Goal: Task Accomplishment & Management: Use online tool/utility

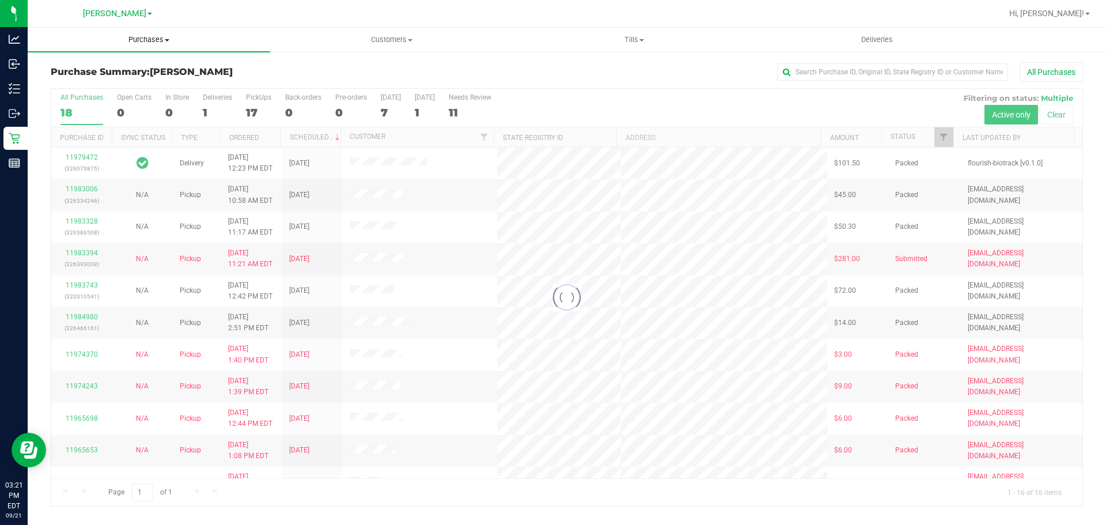
click at [151, 45] on uib-tab-heading "Purchases Summary of purchases Fulfillment All purchases" at bounding box center [149, 40] width 242 height 24
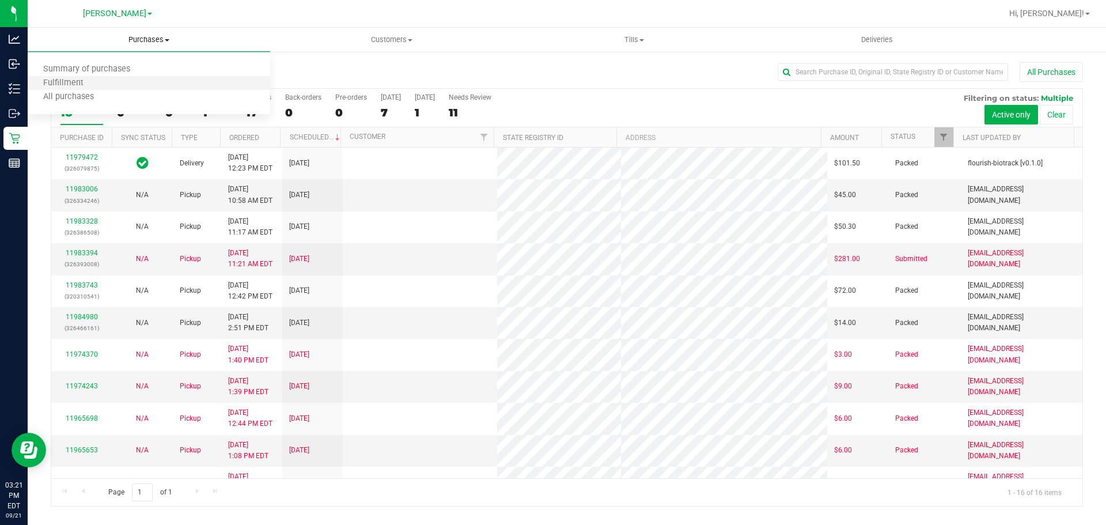
click at [130, 84] on li "Fulfillment" at bounding box center [149, 84] width 242 height 14
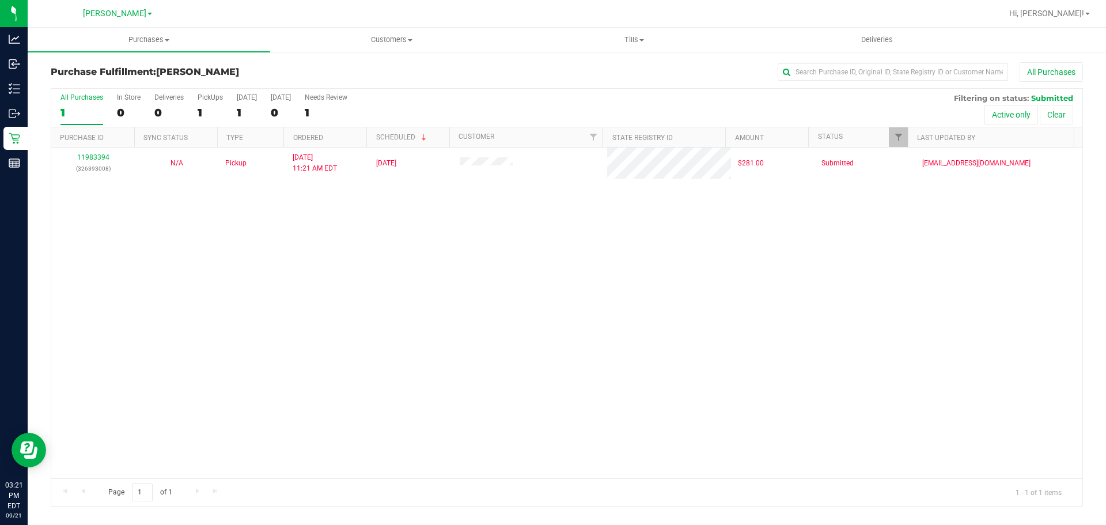
click at [283, 66] on div "Purchase Fulfillment: [PERSON_NAME] All Purchases" at bounding box center [567, 74] width 1032 height 25
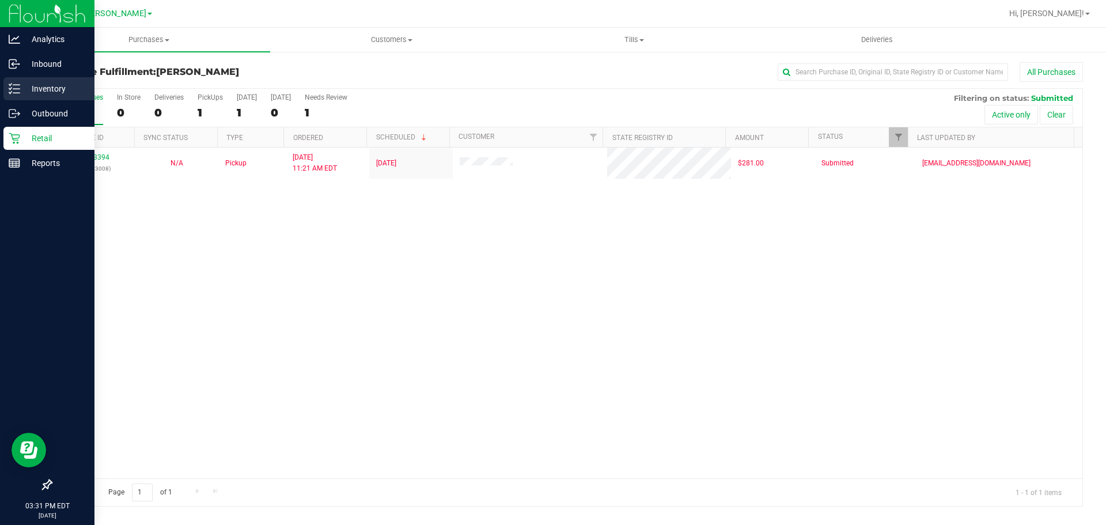
click at [18, 89] on line at bounding box center [16, 89] width 6 height 0
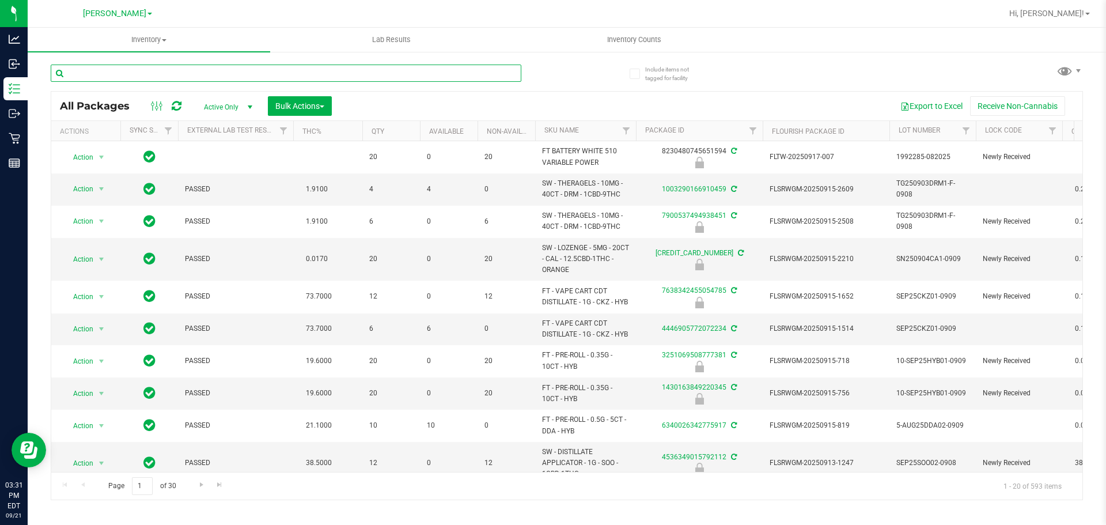
click at [107, 74] on input "text" at bounding box center [286, 72] width 470 height 17
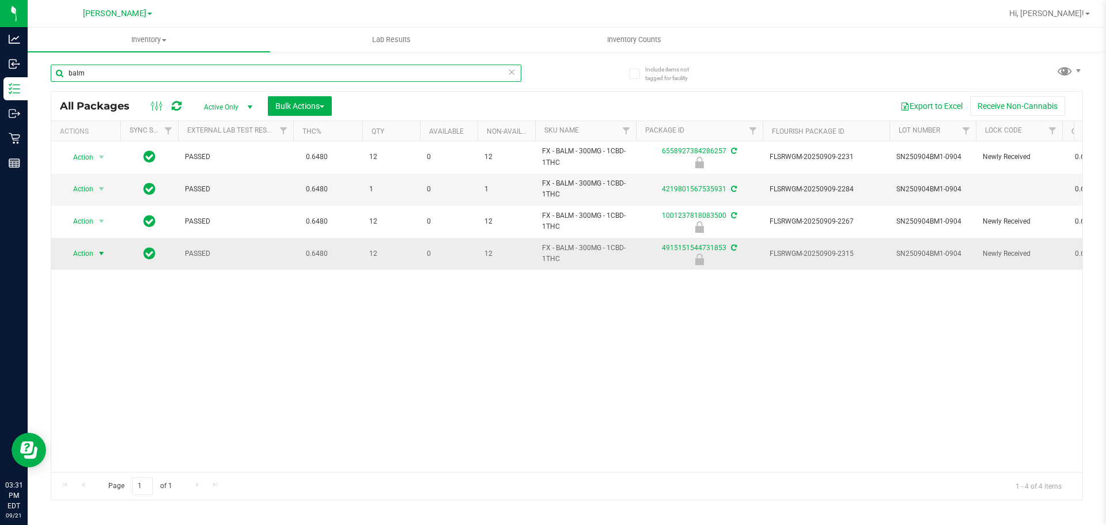
type input "balm"
click at [98, 259] on span "Action" at bounding box center [86, 253] width 46 height 16
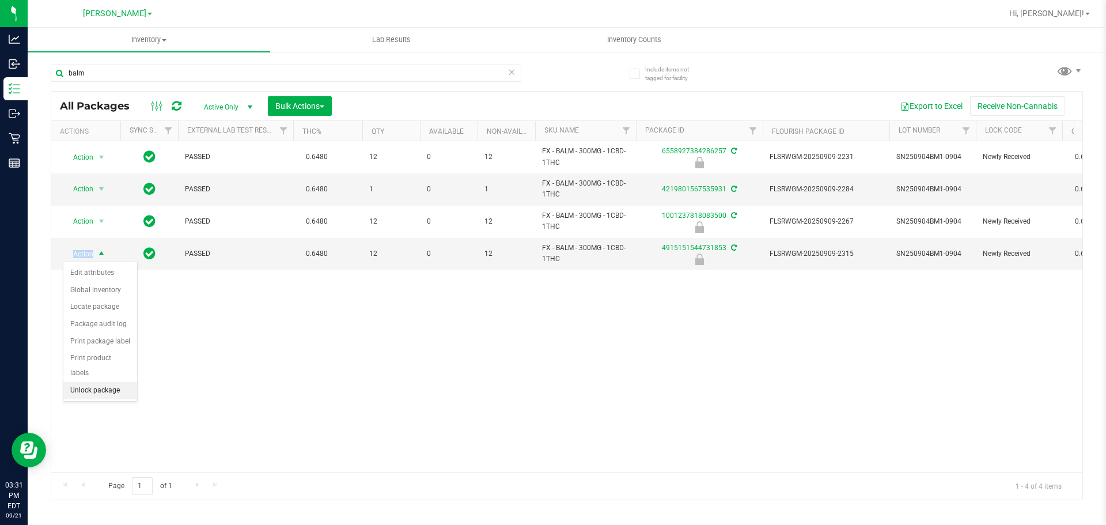
click at [97, 382] on li "Unlock package" at bounding box center [100, 390] width 74 height 17
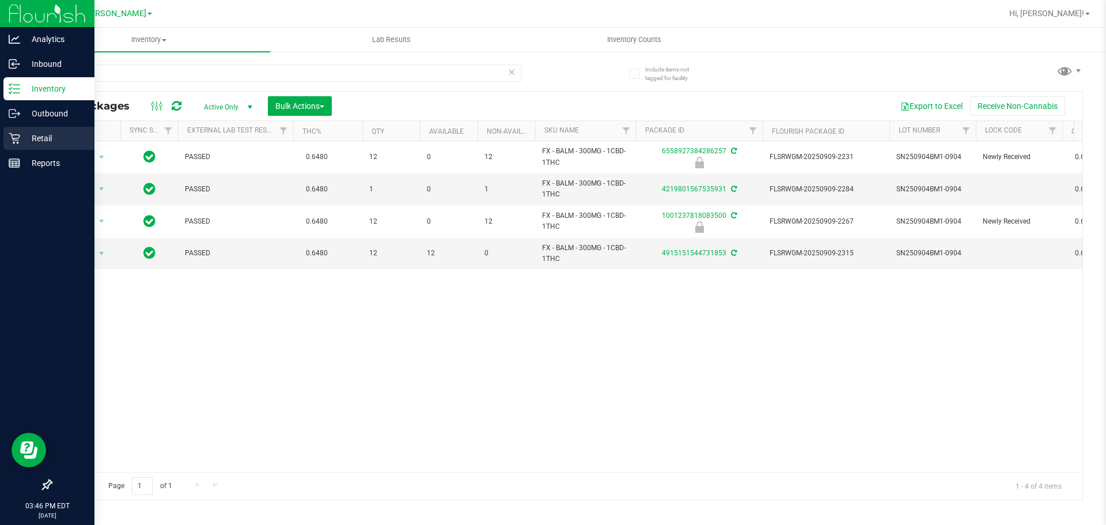
click at [51, 135] on p "Retail" at bounding box center [54, 138] width 69 height 14
